Goal: Task Accomplishment & Management: Manage account settings

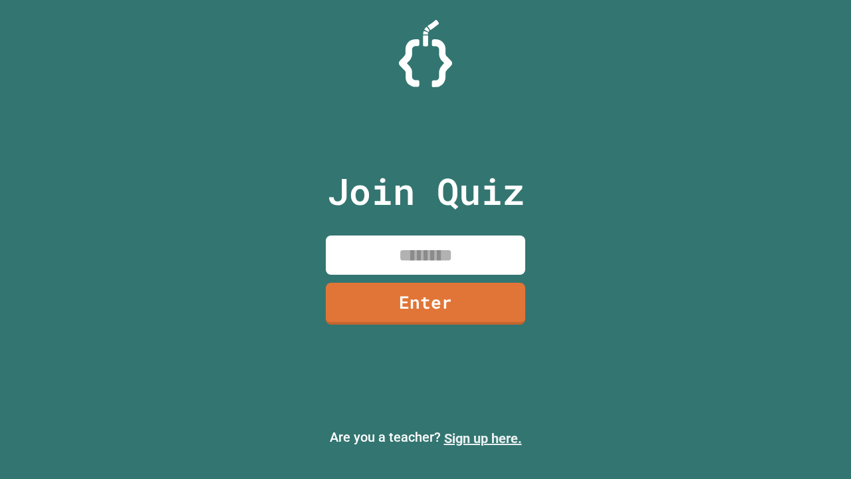
click at [483, 438] on link "Sign up here." at bounding box center [483, 438] width 78 height 16
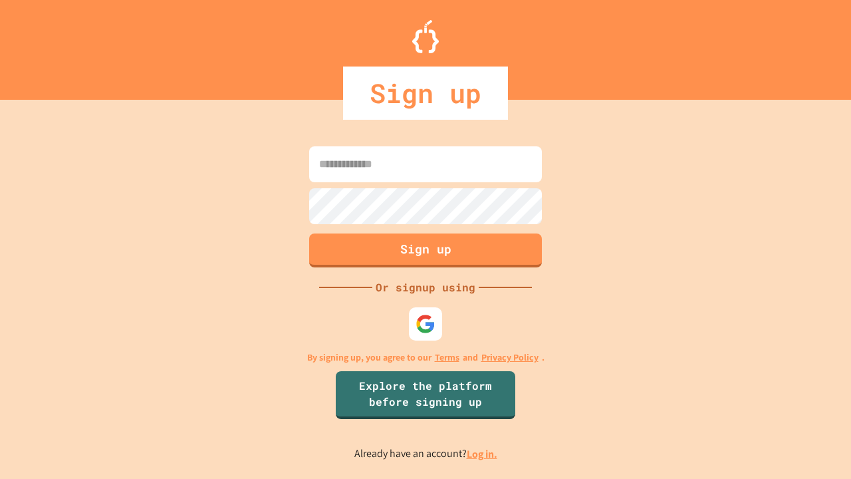
click at [483, 453] on link "Log in." at bounding box center [482, 454] width 31 height 14
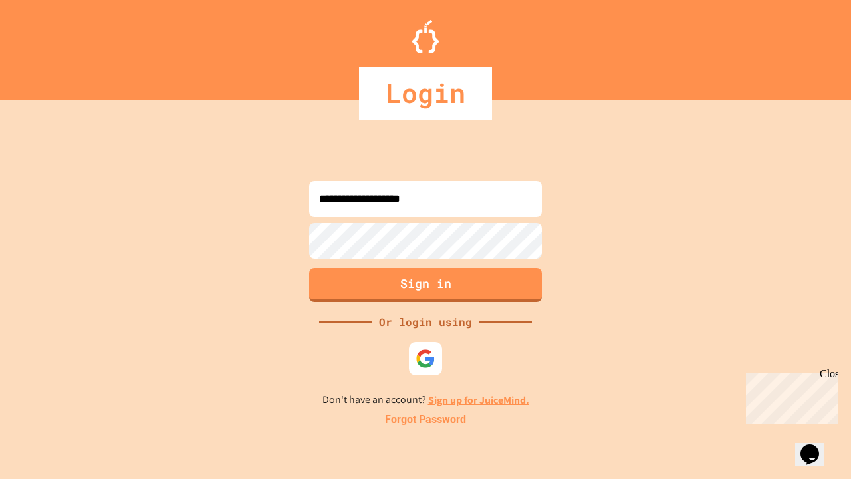
type input "**********"
